Goal: Complete application form

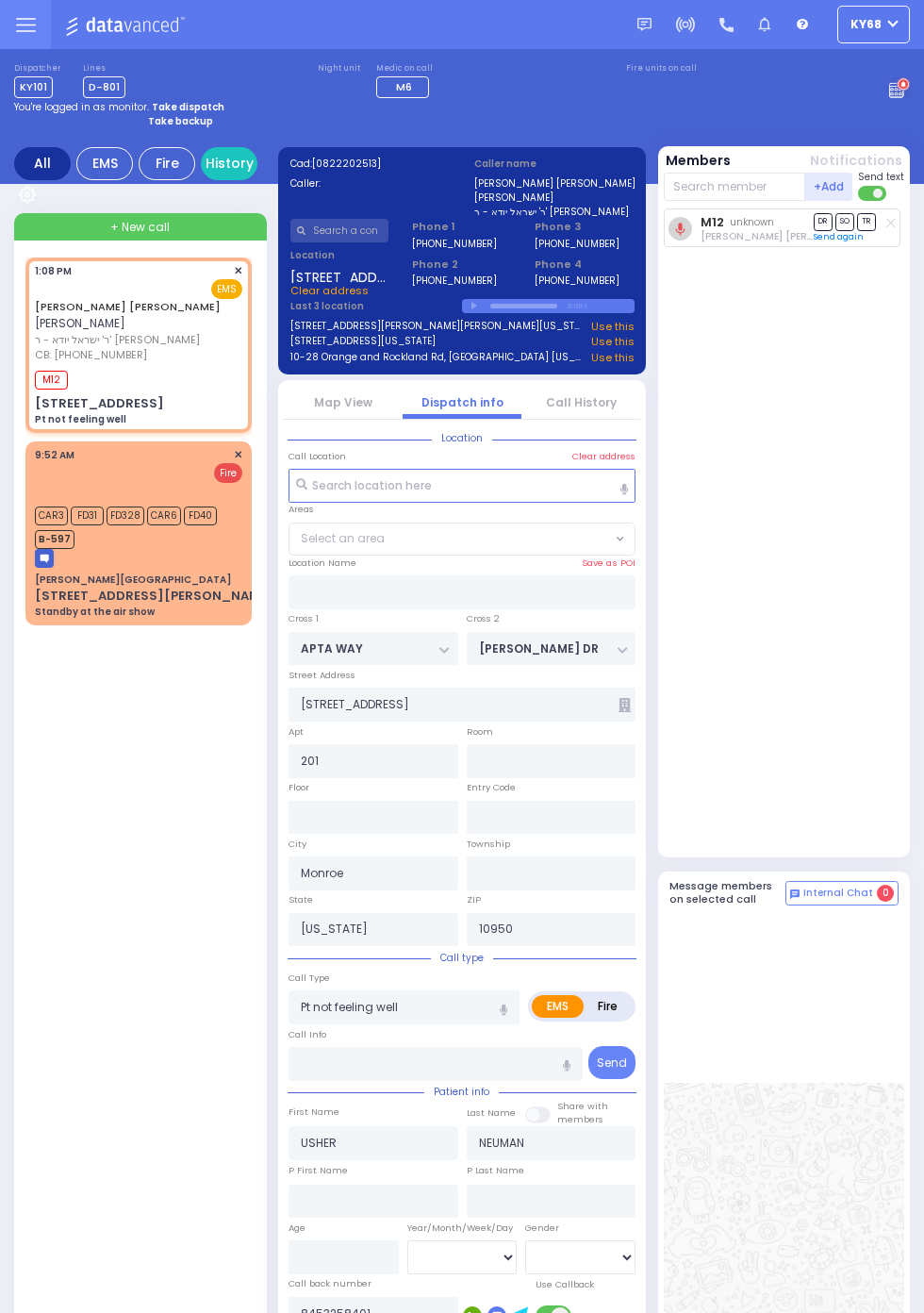
select select
select select "SECTION 1"
click at [87, 901] on div "USHER NEUMAN אשר ניימאן ר' ישראל יודא - ר' דוד האראוויץ CB: (845) 325-8401 1:08…" at bounding box center [142, 957] width 234 height 1399
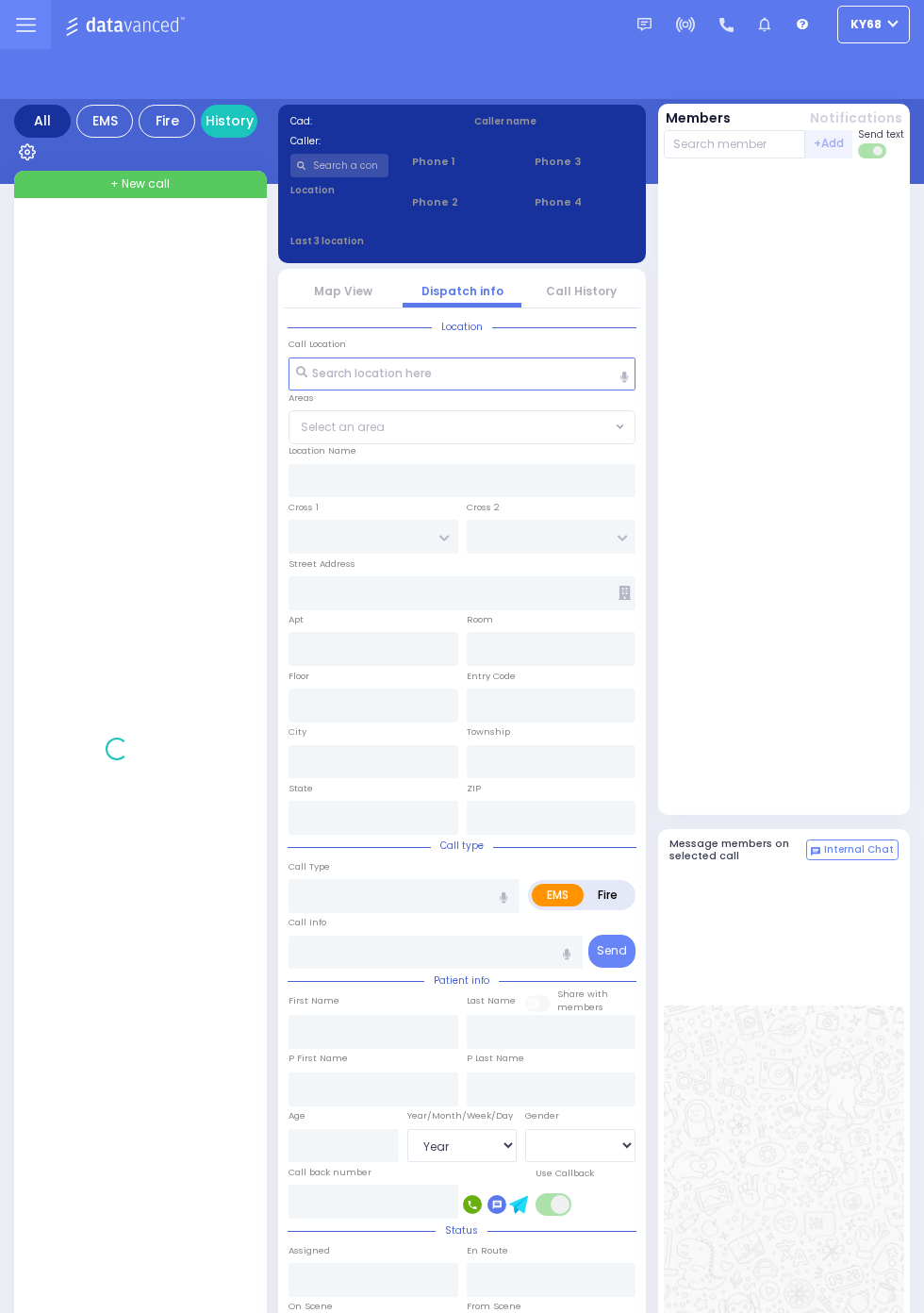
select select "Year"
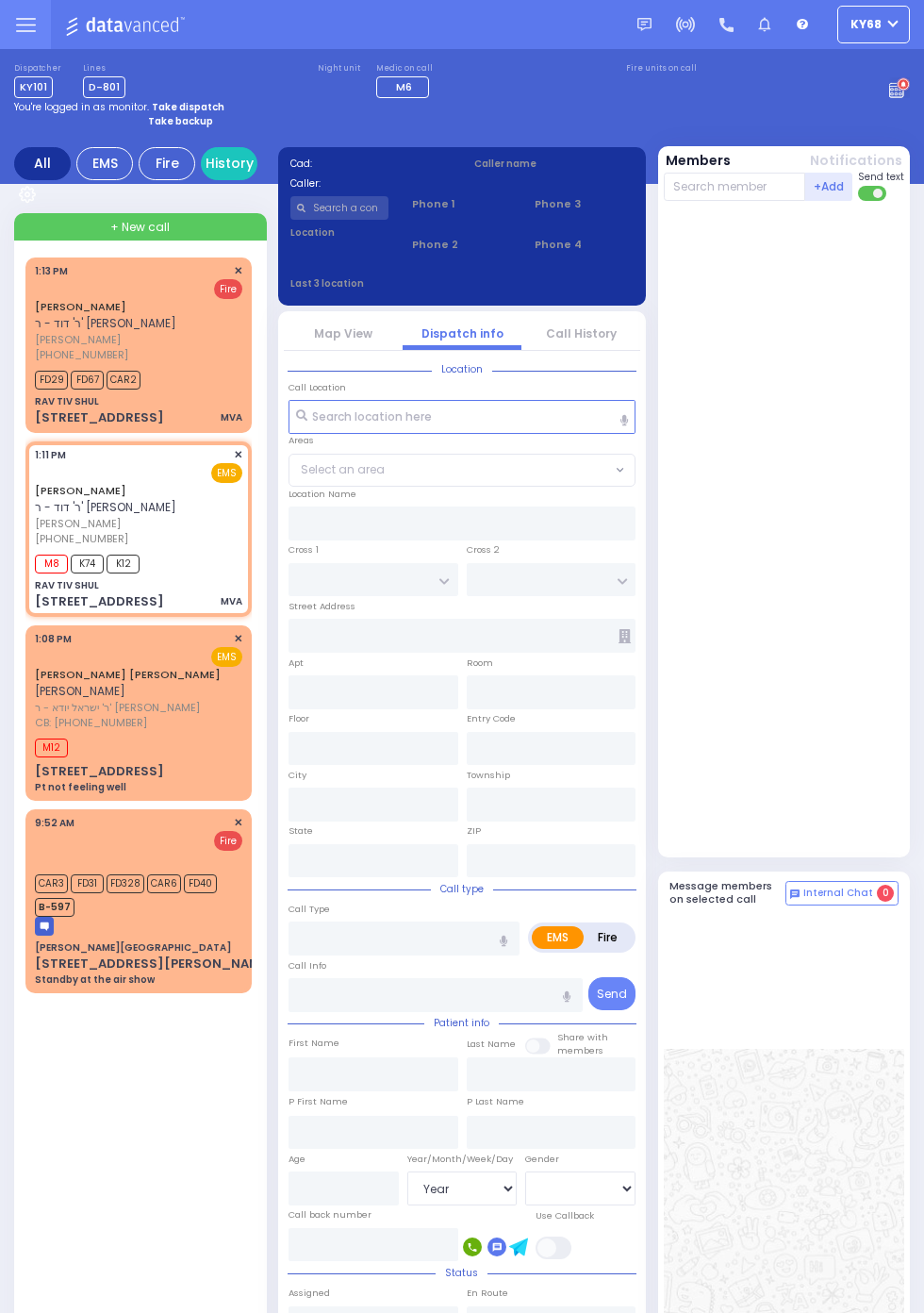
select select
type input "MVA"
radio input "true"
type input "[PERSON_NAME]"
type input "LICHTENSTEIN"
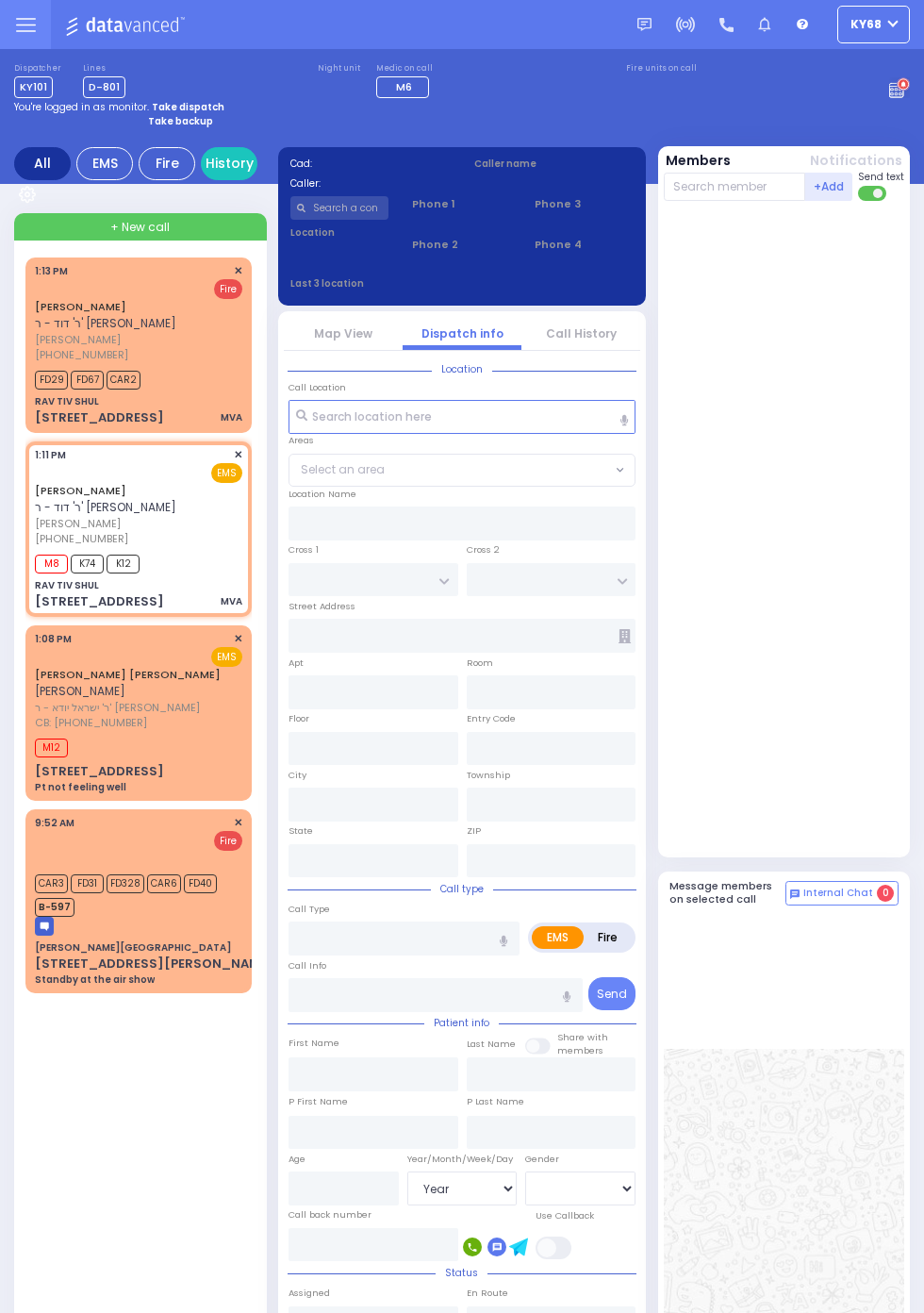
select select
type input "13:11"
type input "13:12"
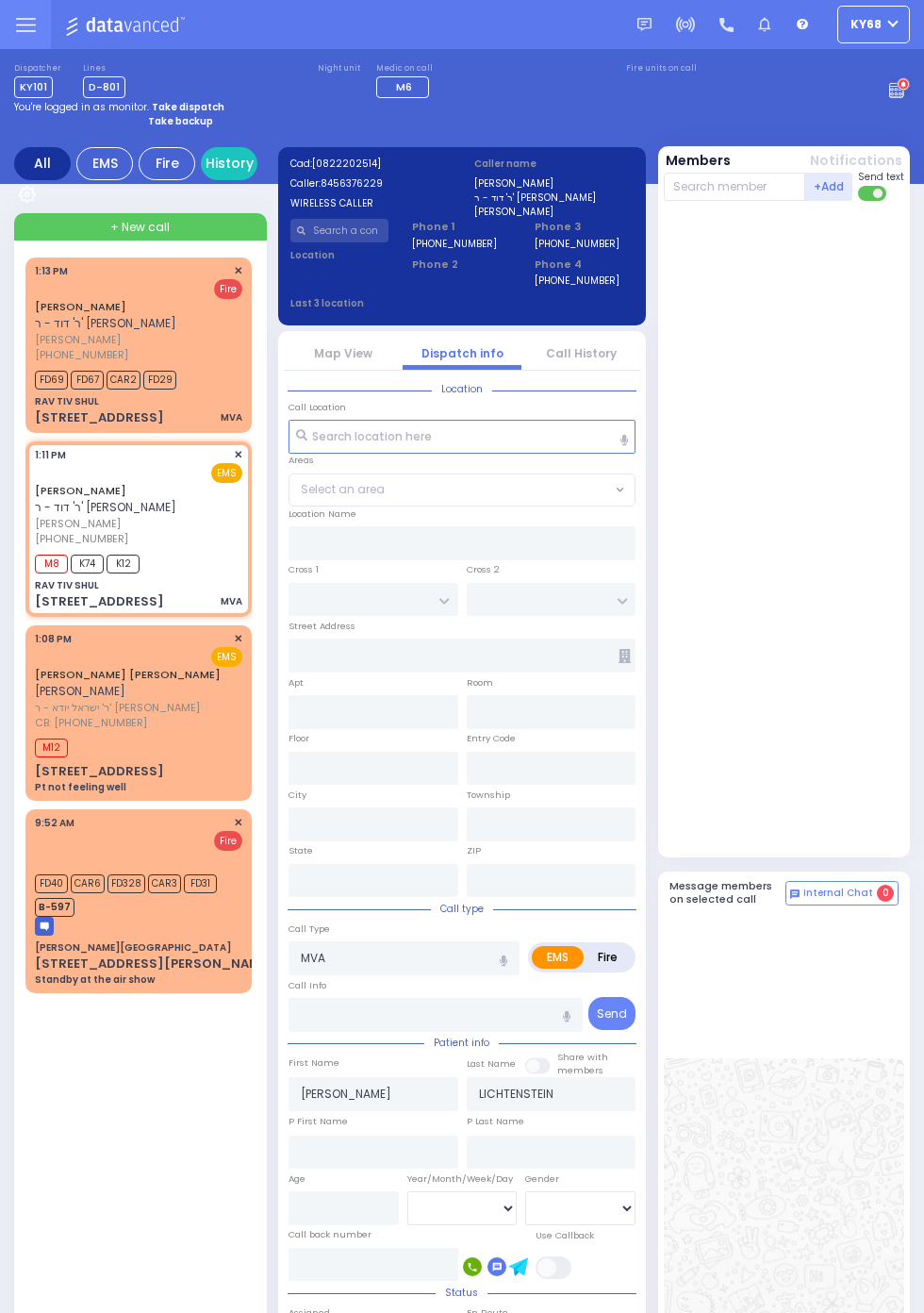
type input "RAV TIV SHUL"
type input "[GEOGRAPHIC_DATA]"
type input "CHEVRON RD"
type input "[STREET_ADDRESS]"
type input "[PERSON_NAME]"
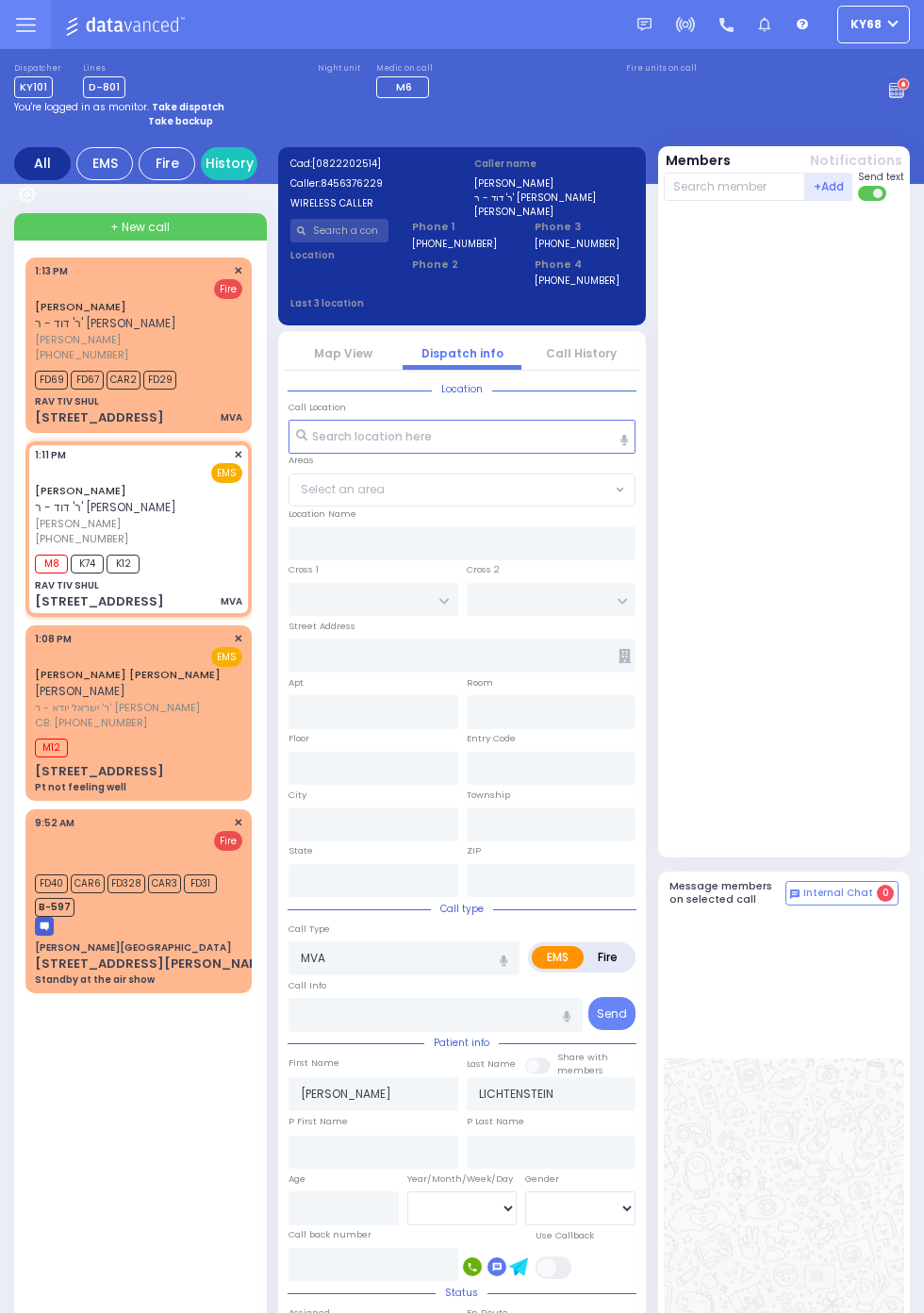
type input "[US_STATE]"
type input "10930"
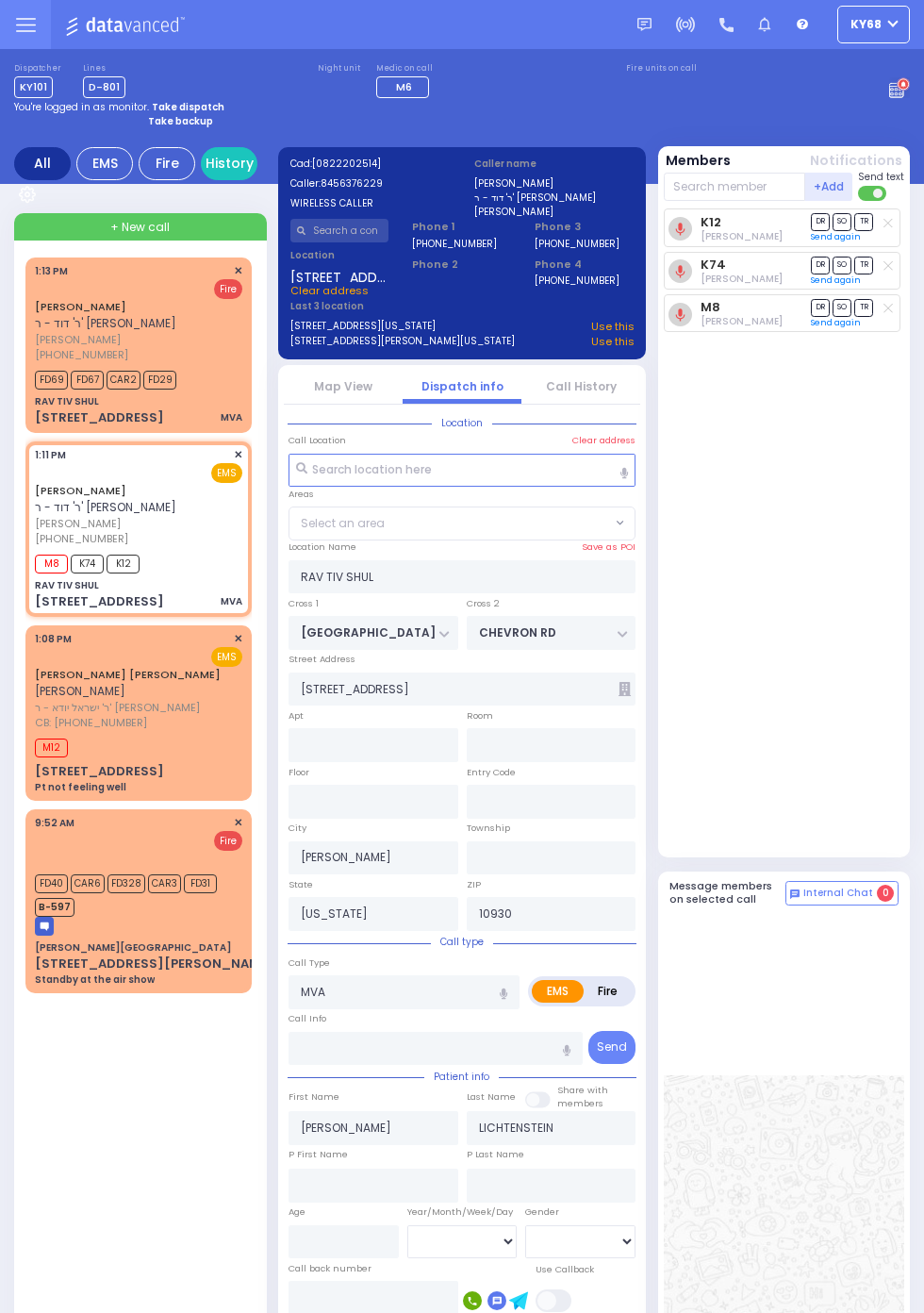
select select "SECTION 5"
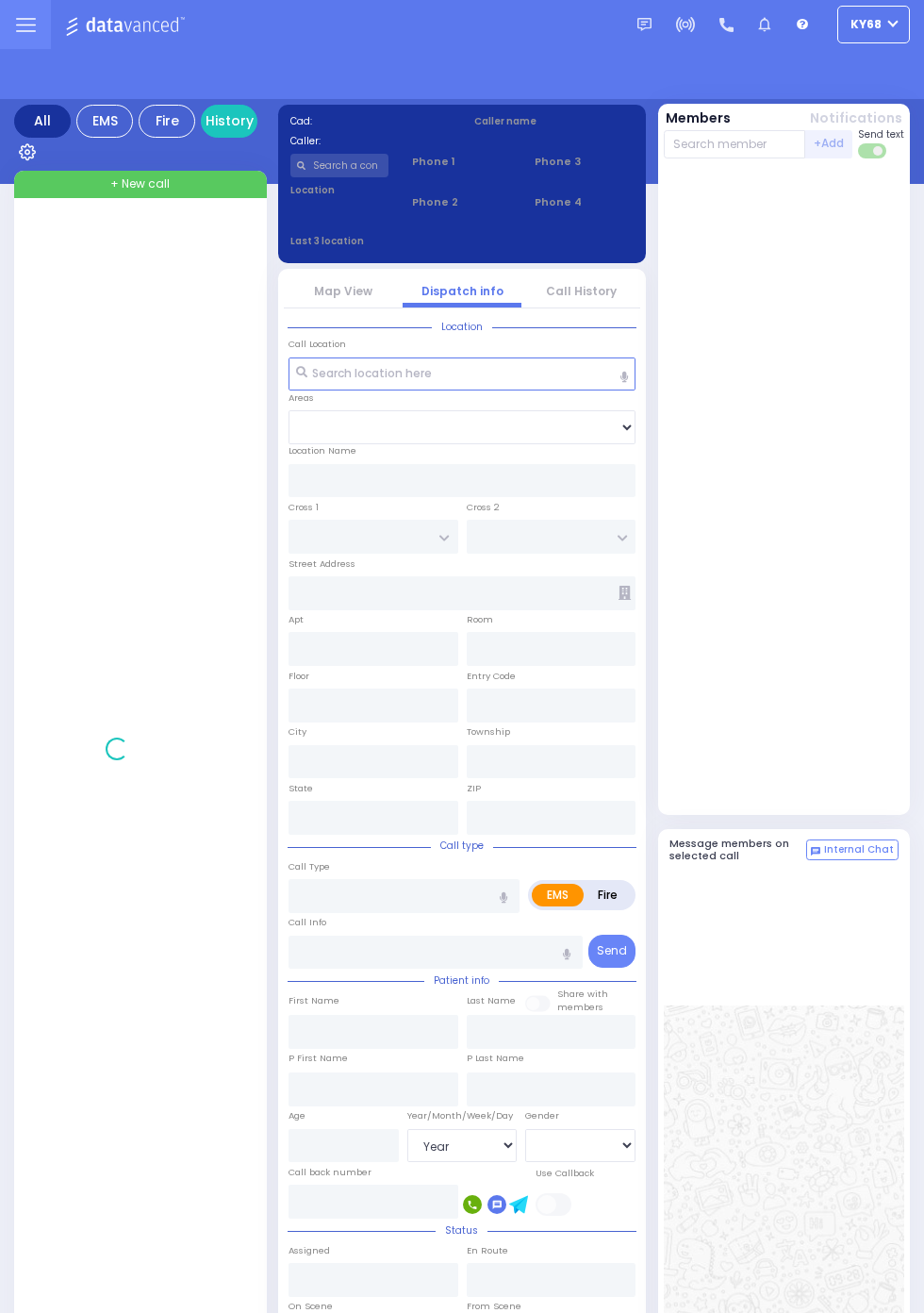
select select "Year"
